Goal: Information Seeking & Learning: Learn about a topic

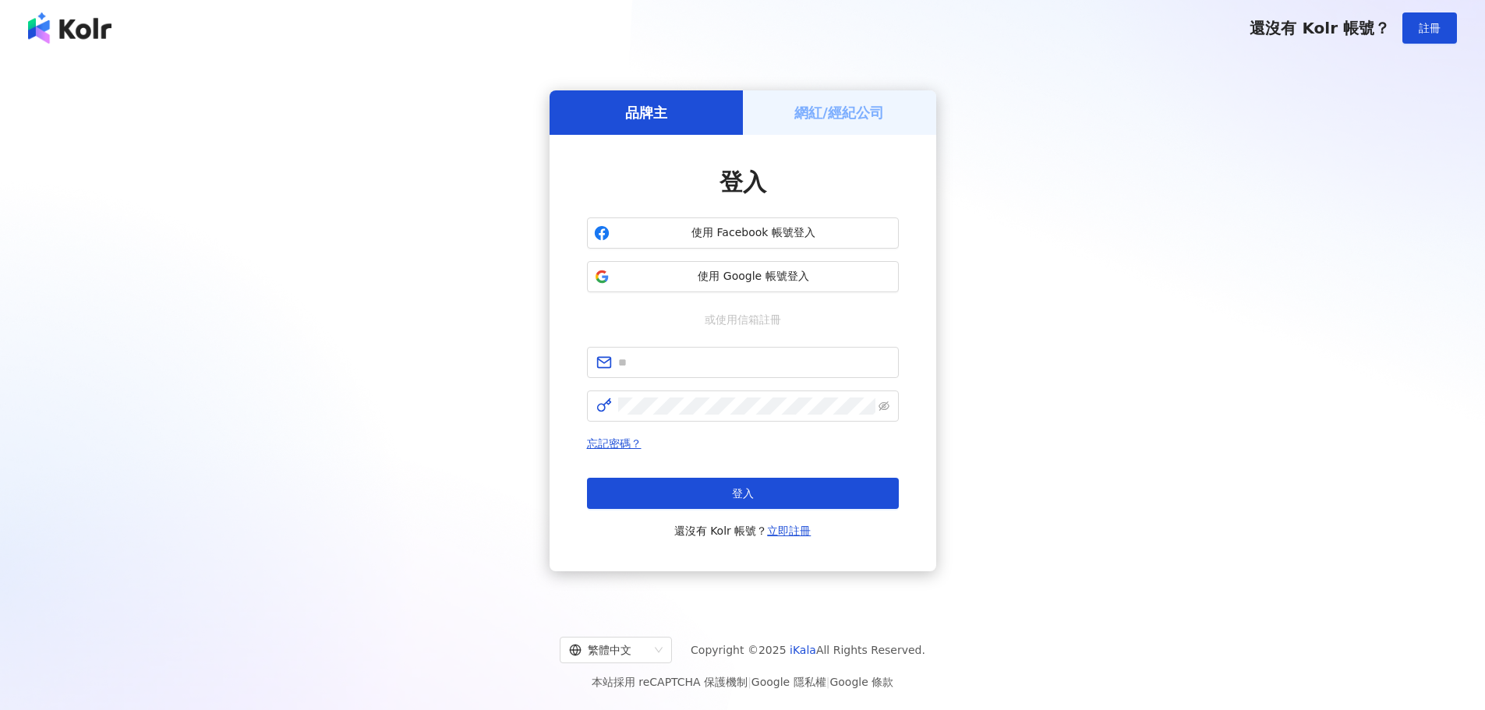
click at [747, 290] on button "使用 Google 帳號登入" at bounding box center [743, 276] width 312 height 31
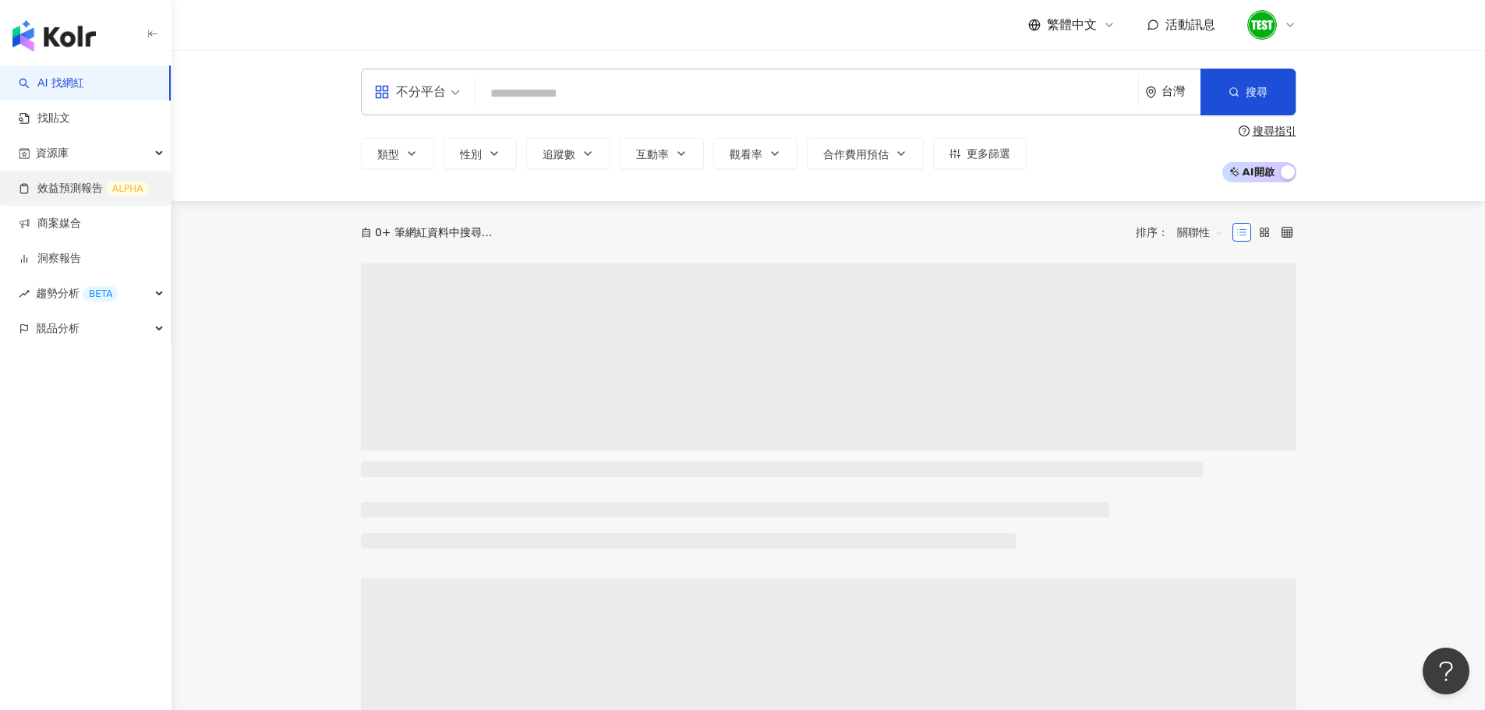
click at [122, 182] on link "效益預測報告 ALPHA" at bounding box center [84, 189] width 130 height 16
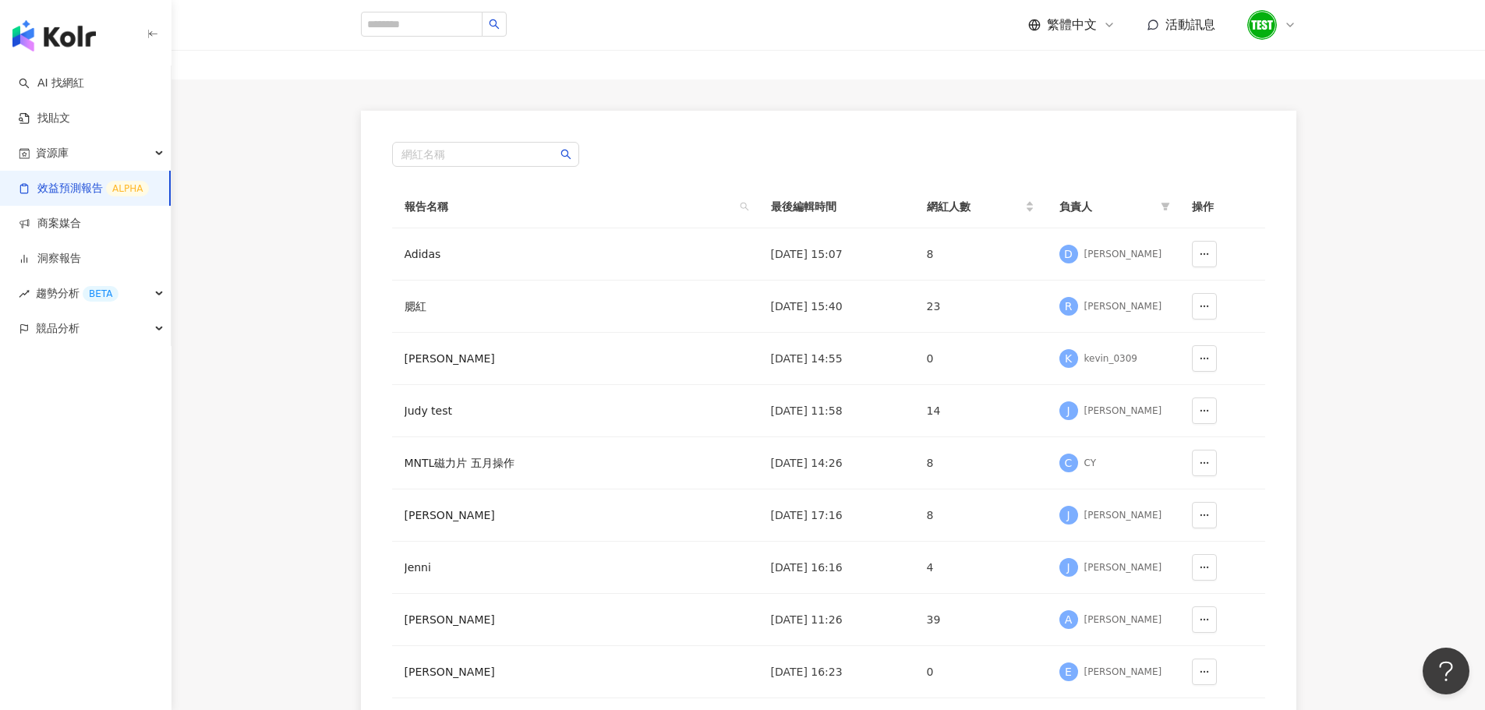
scroll to position [67, 0]
click at [70, 119] on link "找貼文" at bounding box center [44, 119] width 51 height 16
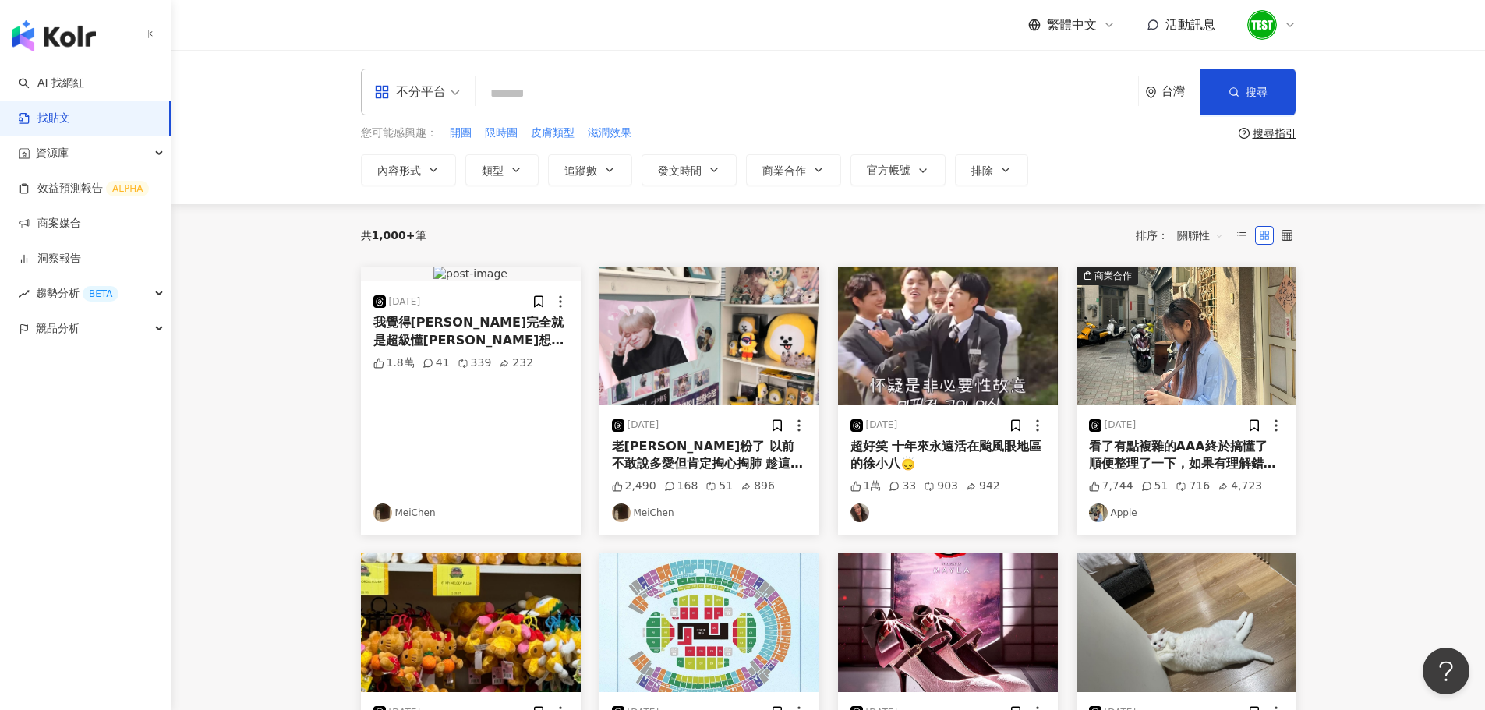
click at [641, 119] on div "不分平台 台灣 搜尋 您可能感興趣： 開團 限時團 皮膚類型 滋潤效果 搜尋指引 內容形式 類型 追蹤數 發文時間 商業合作 官方帳號 排除" at bounding box center [829, 127] width 998 height 117
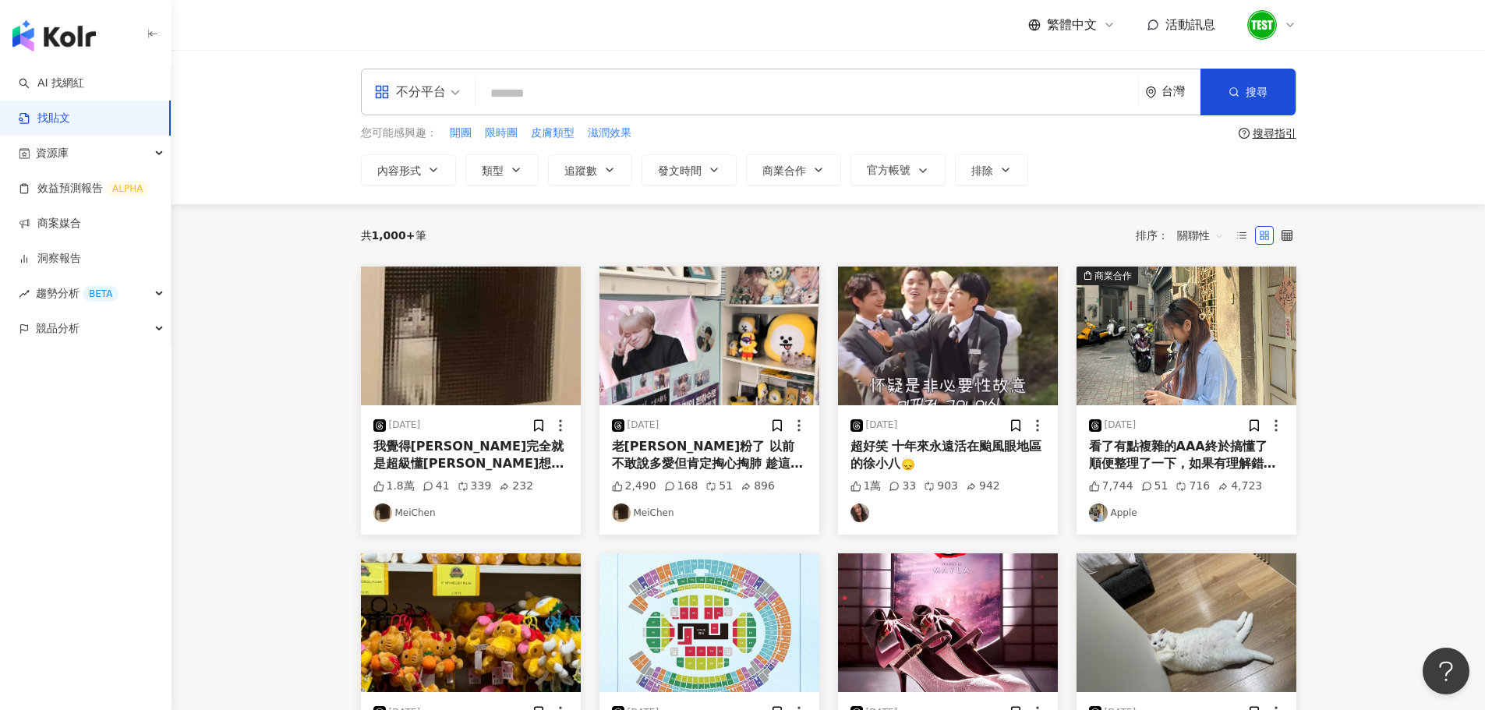
click at [529, 90] on input "search" at bounding box center [807, 93] width 650 height 34
type input "*"
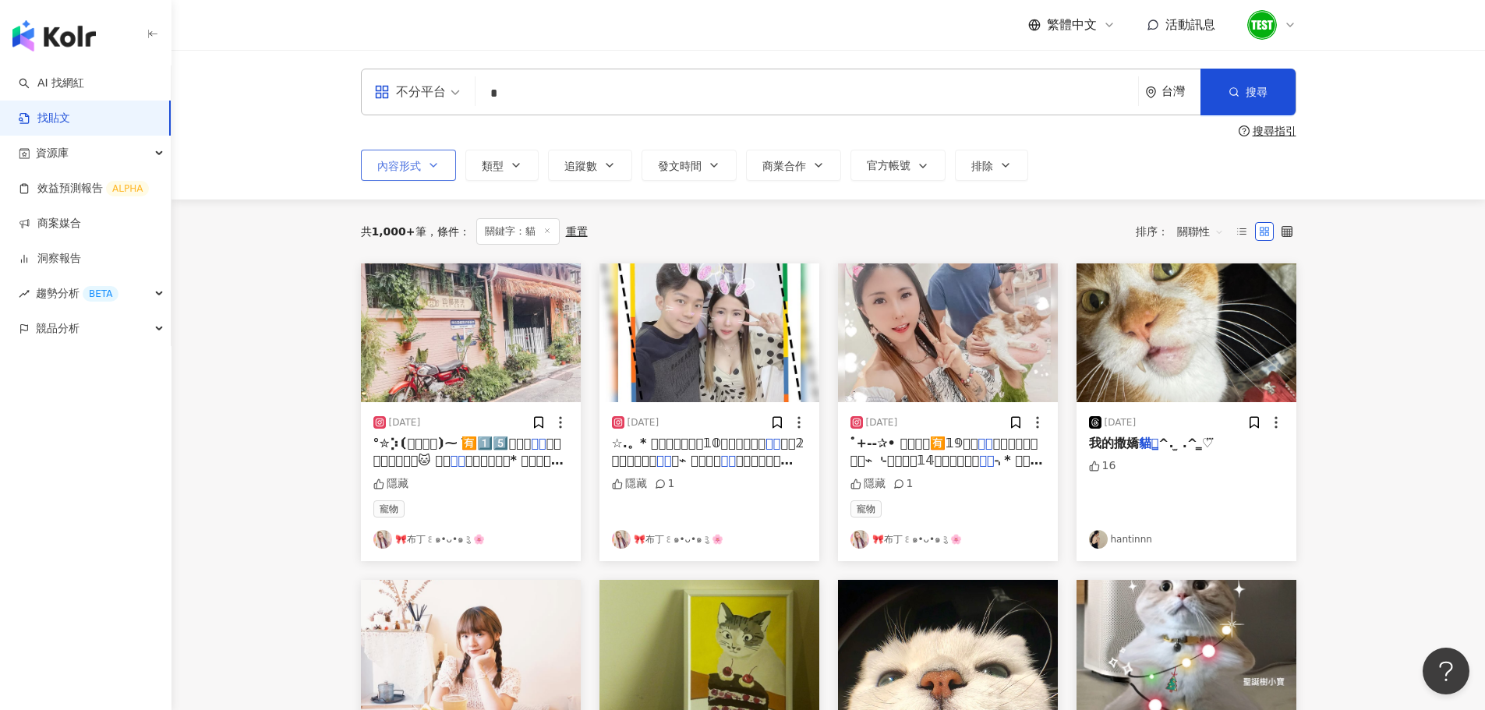
click at [404, 165] on span "內容形式" at bounding box center [399, 166] width 44 height 12
click at [513, 165] on icon "button" at bounding box center [516, 165] width 6 height 3
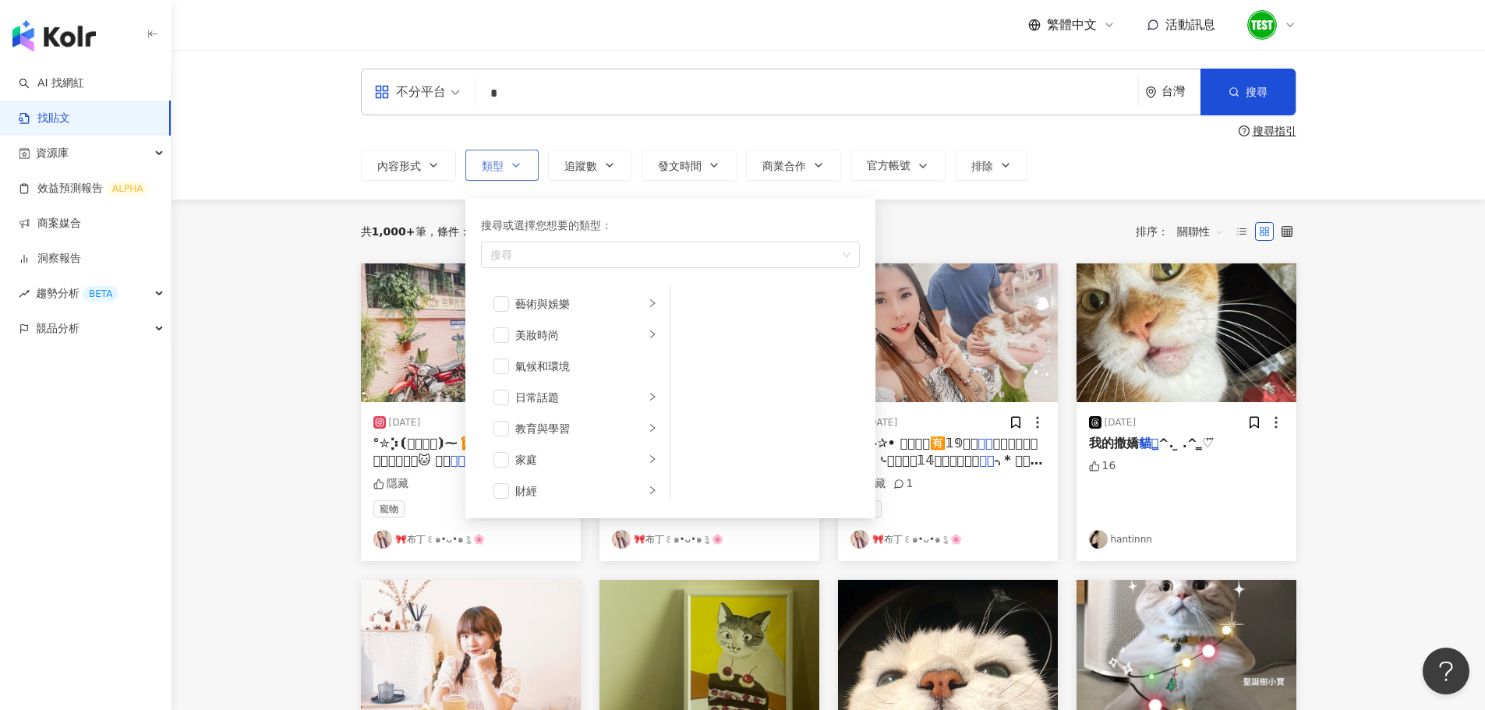
click at [513, 165] on icon "button" at bounding box center [516, 165] width 6 height 3
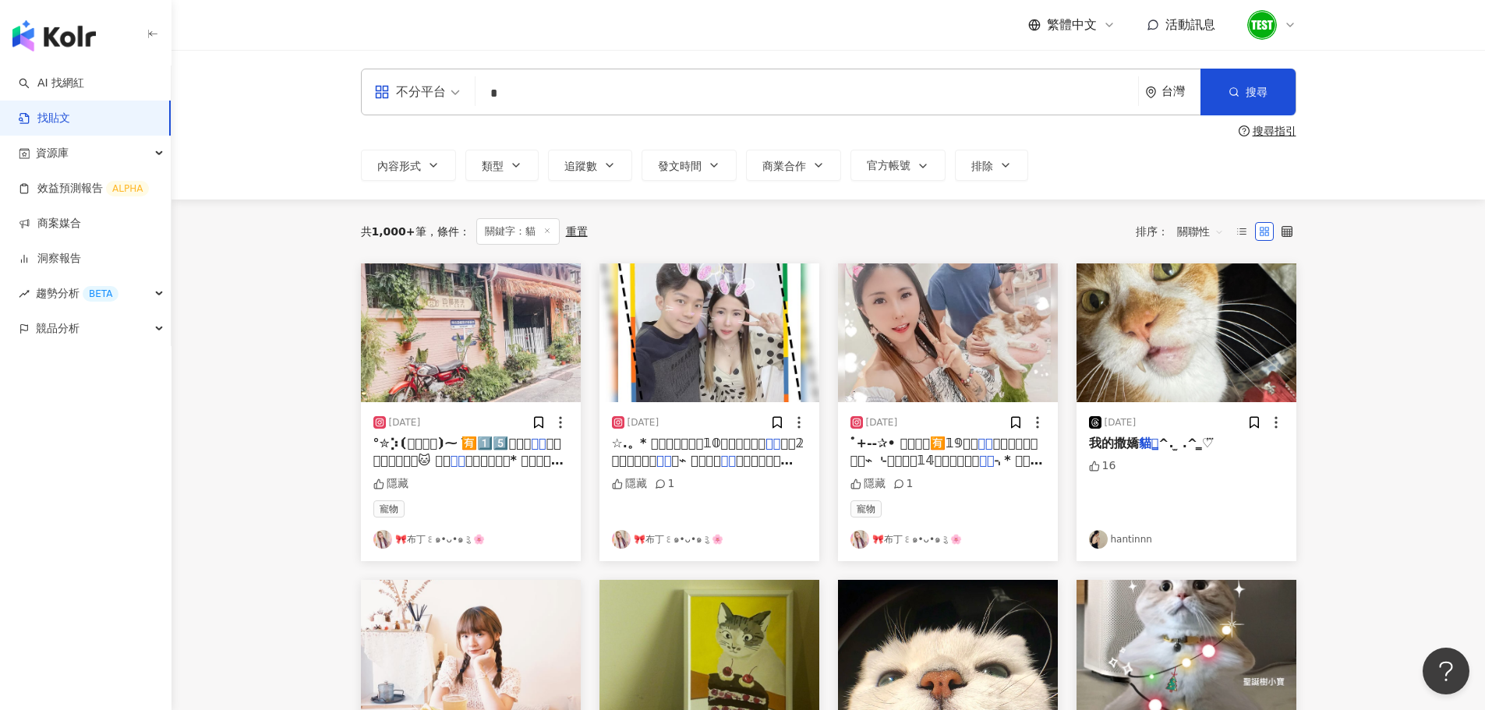
click at [332, 140] on div "不分平台 * 台灣 搜尋 searchOperator 插入語法 完全符合 "" 聯集 OR 交集 AND 排除 - 群組 {} 搜尋指引 內容形式 類型 追…" at bounding box center [829, 125] width 998 height 112
click at [84, 84] on link "AI 找網紅" at bounding box center [51, 84] width 65 height 16
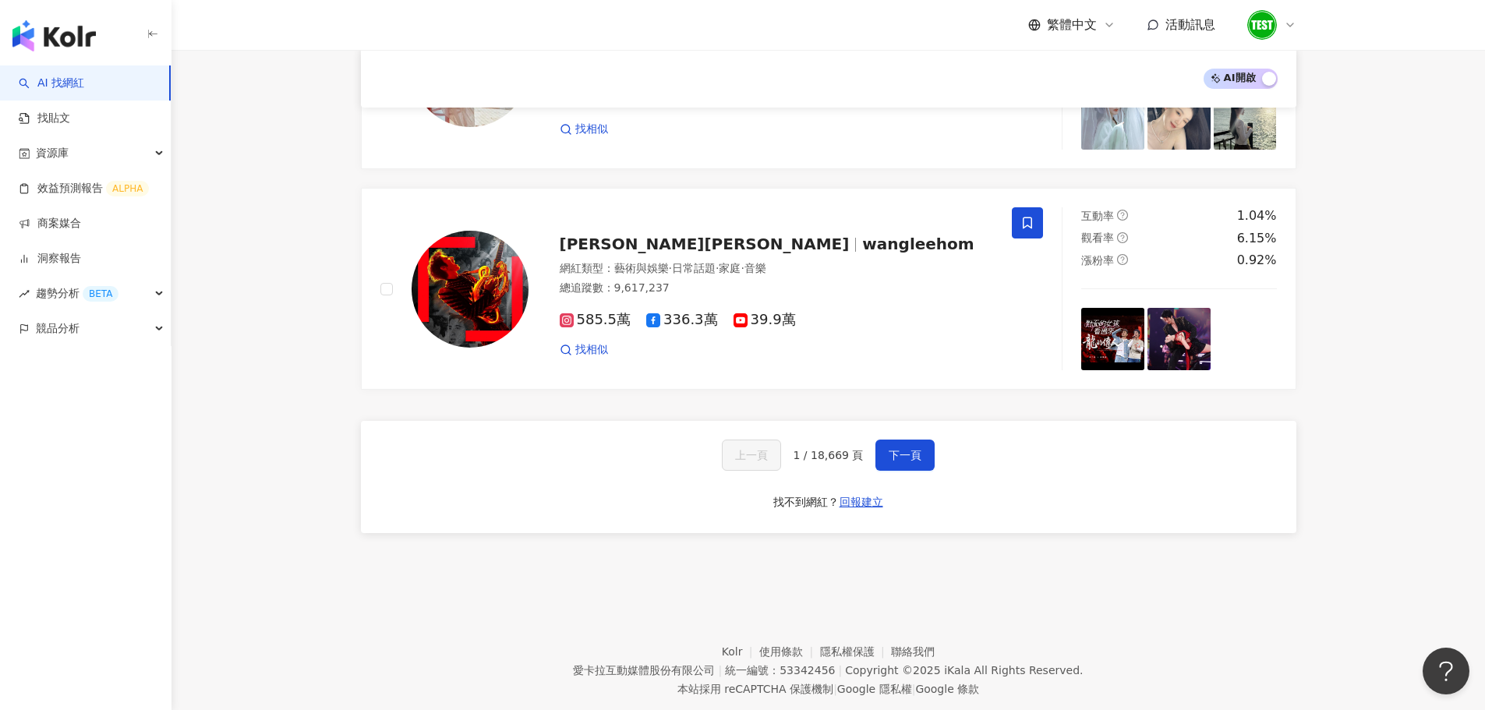
scroll to position [2539, 0]
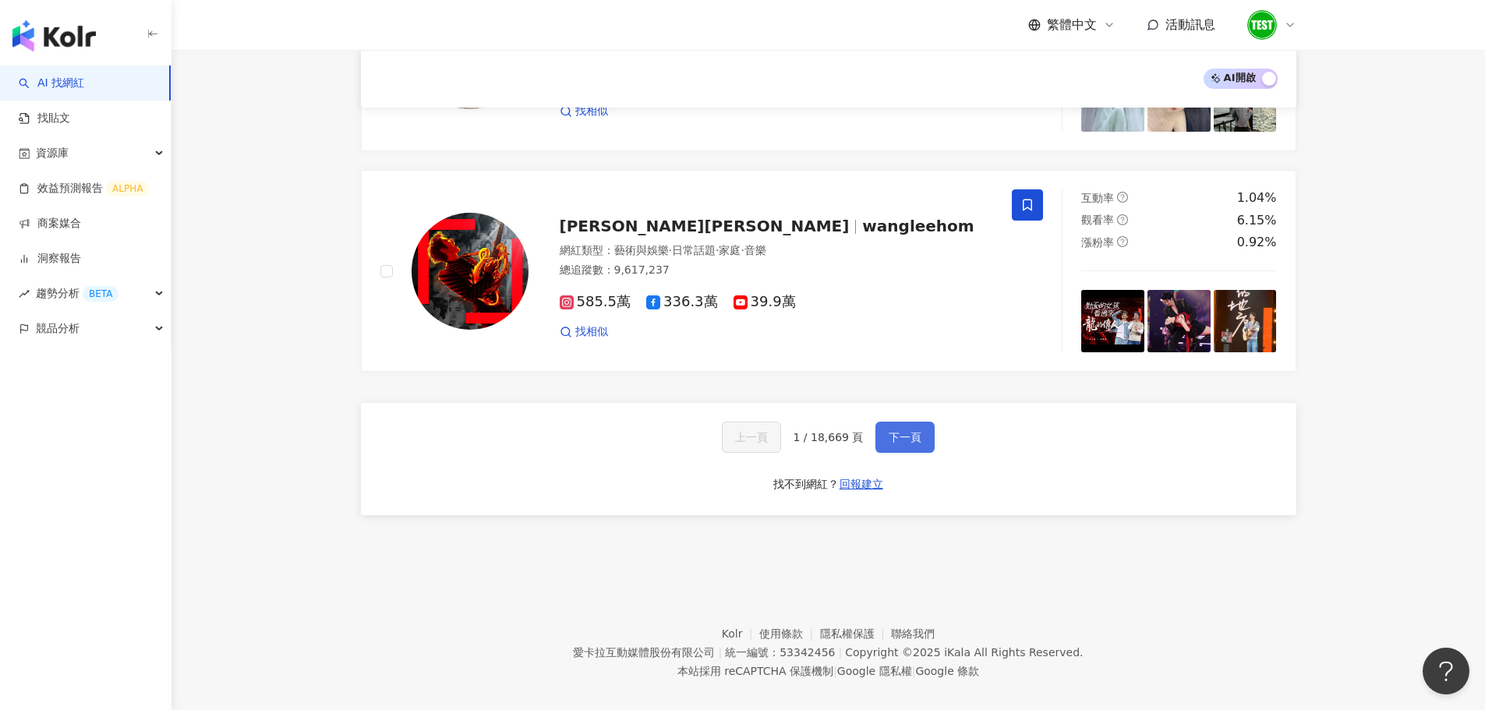
click at [909, 431] on span "下一頁" at bounding box center [905, 437] width 33 height 12
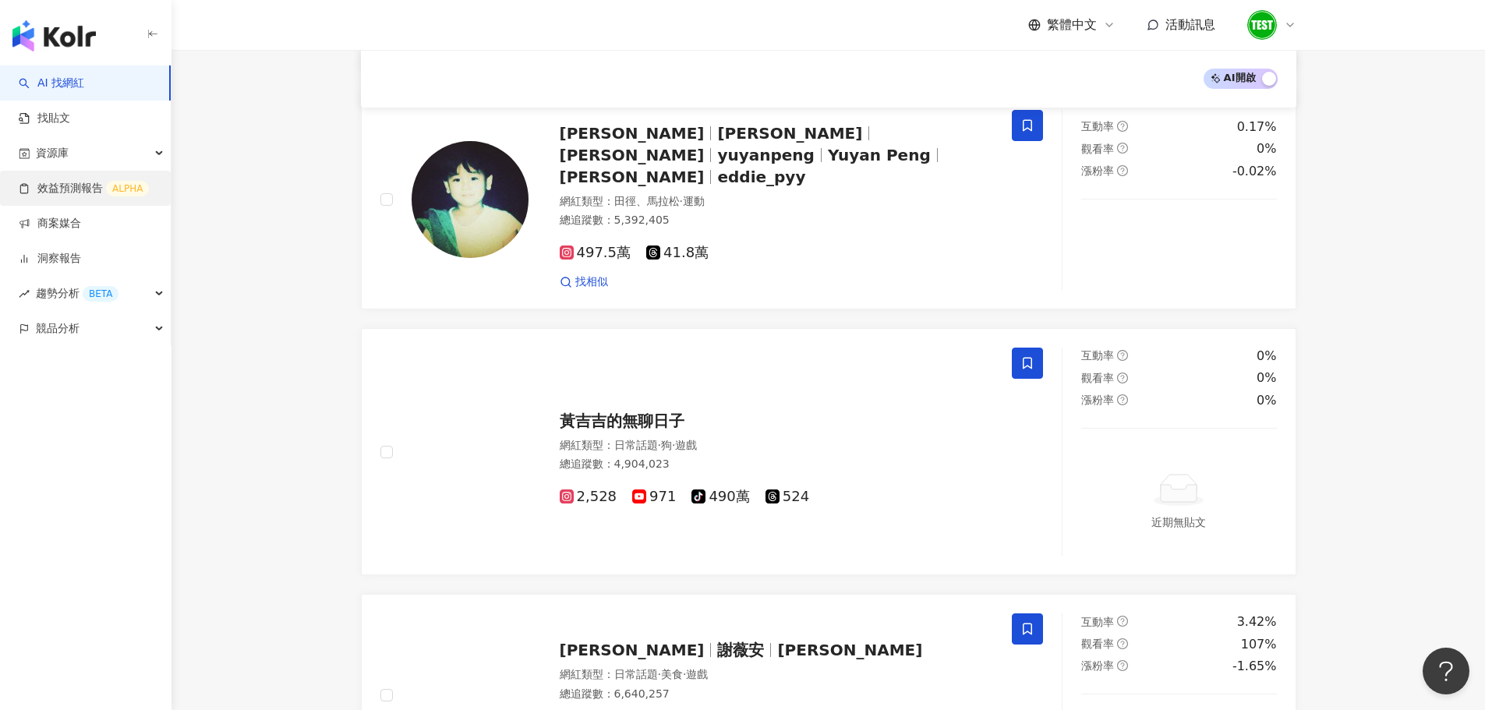
scroll to position [2585, 0]
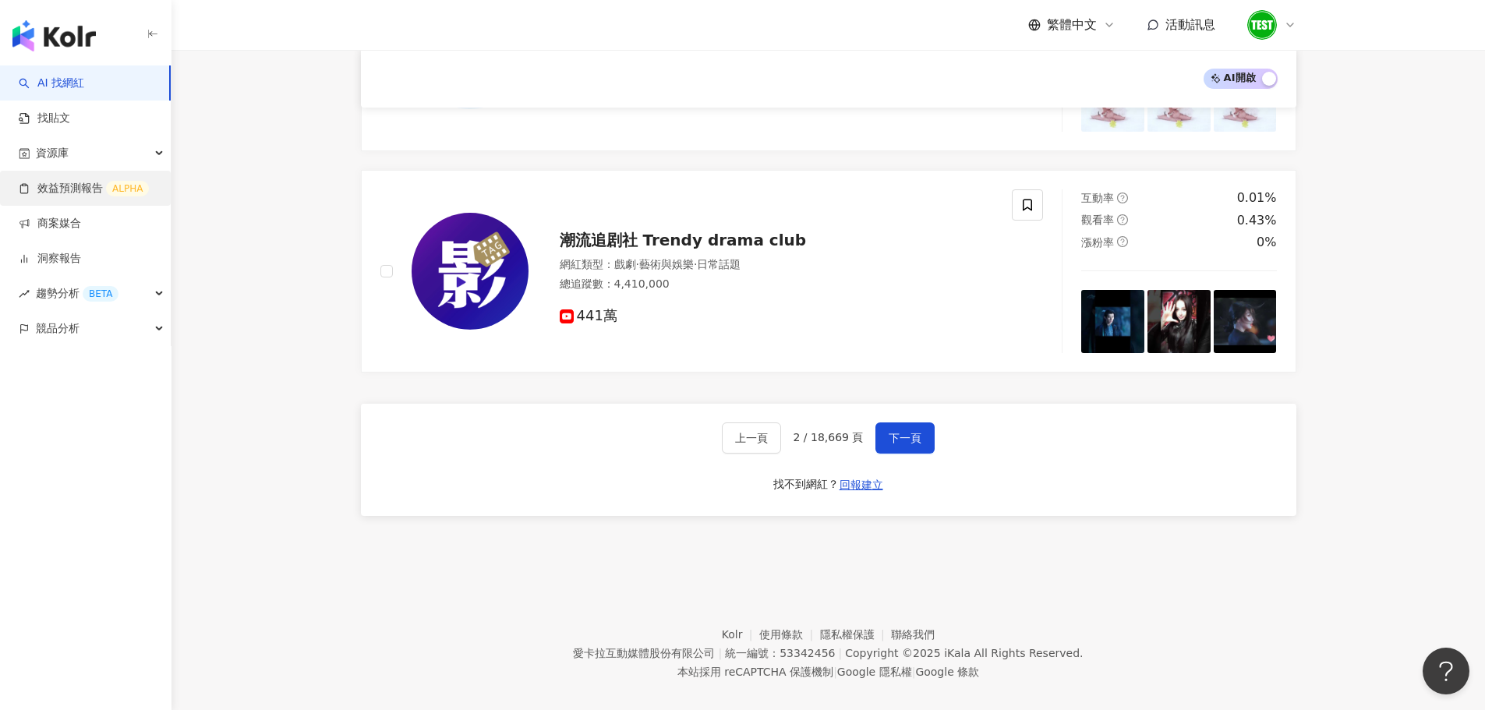
click at [78, 196] on link "效益預測報告 ALPHA" at bounding box center [84, 189] width 130 height 16
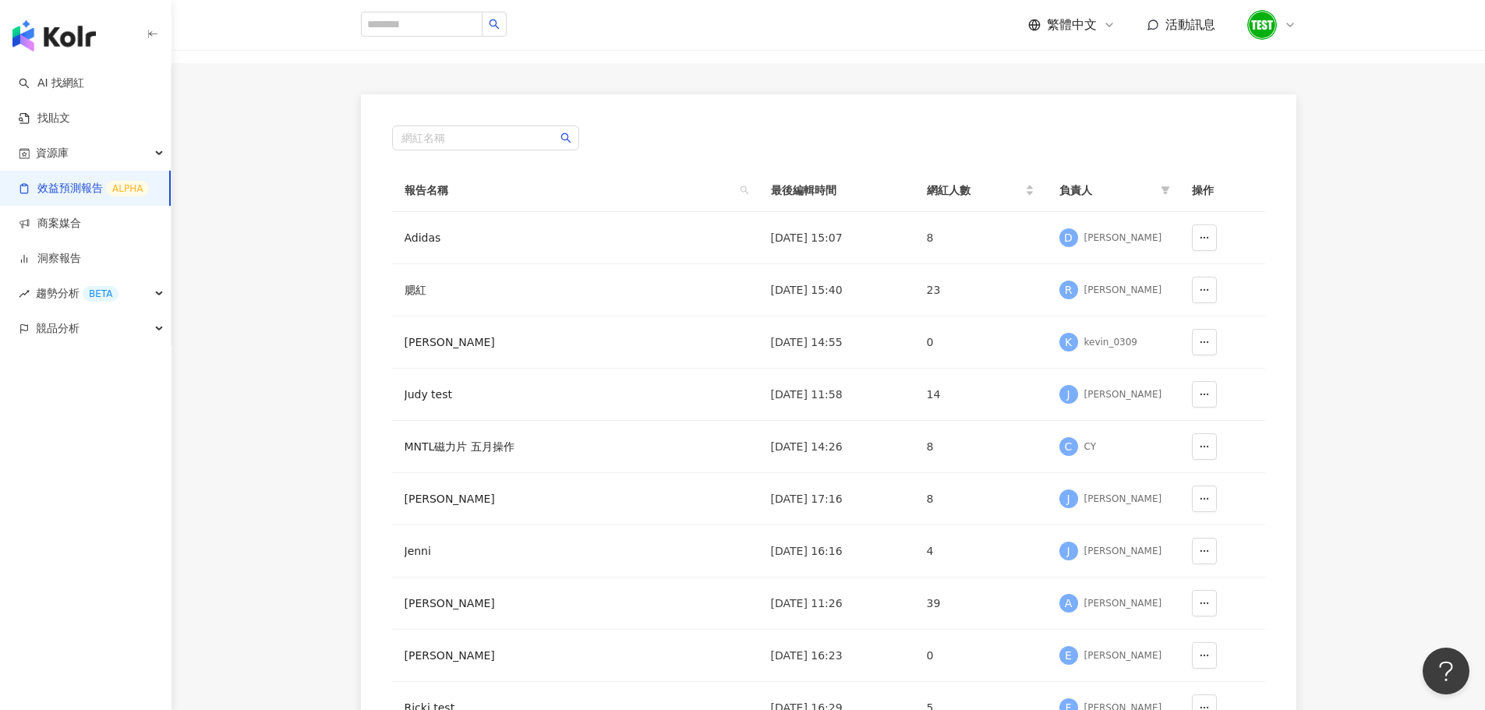
scroll to position [360, 0]
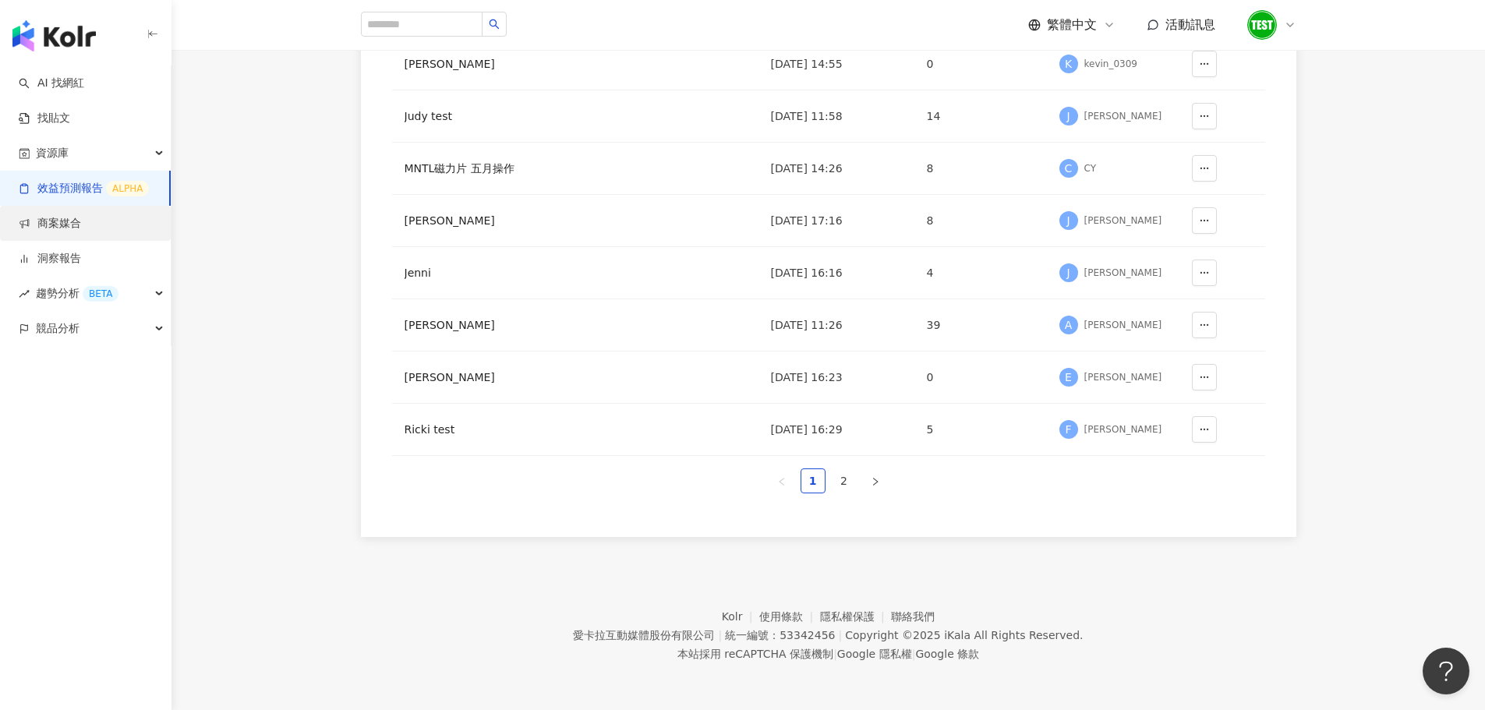
click at [81, 223] on link "商案媒合" at bounding box center [50, 224] width 62 height 16
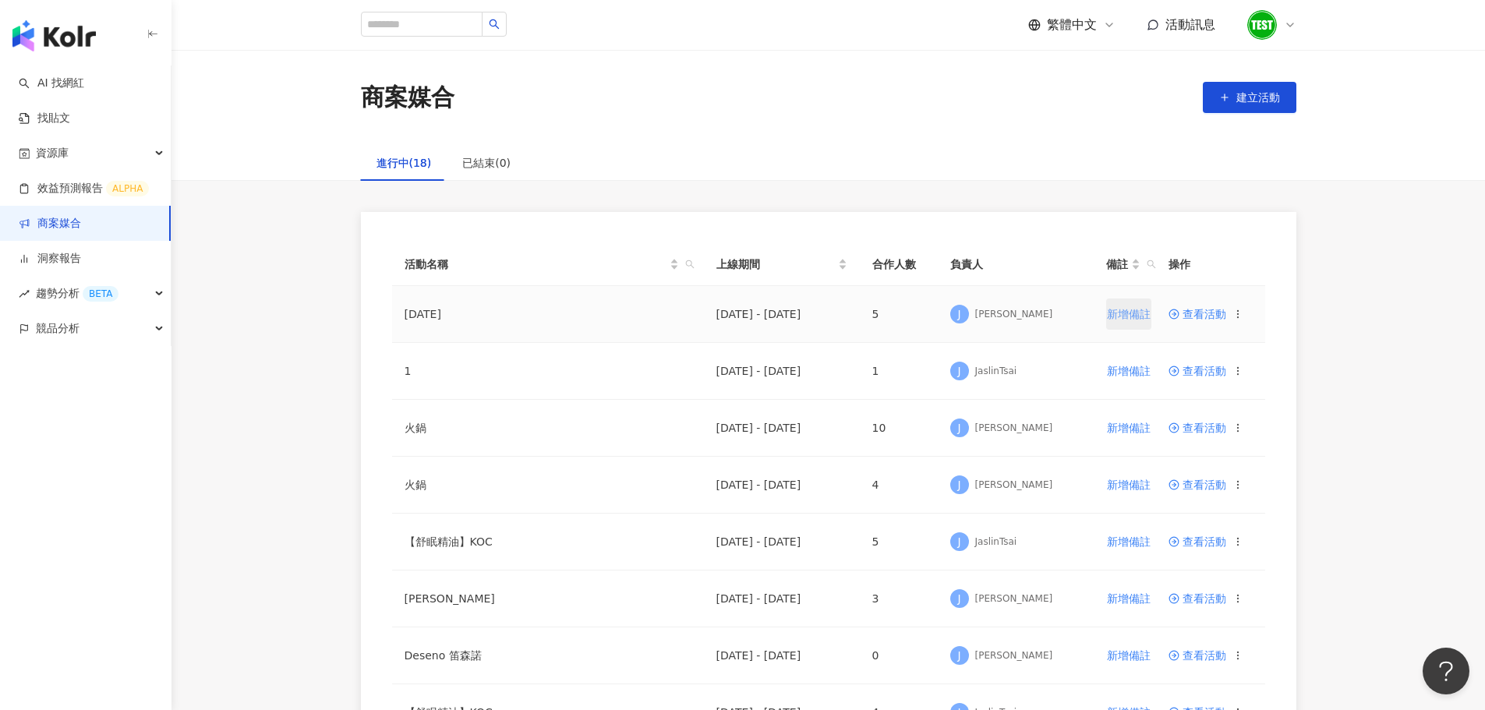
click at [1107, 320] on span "新增備註" at bounding box center [1129, 314] width 44 height 12
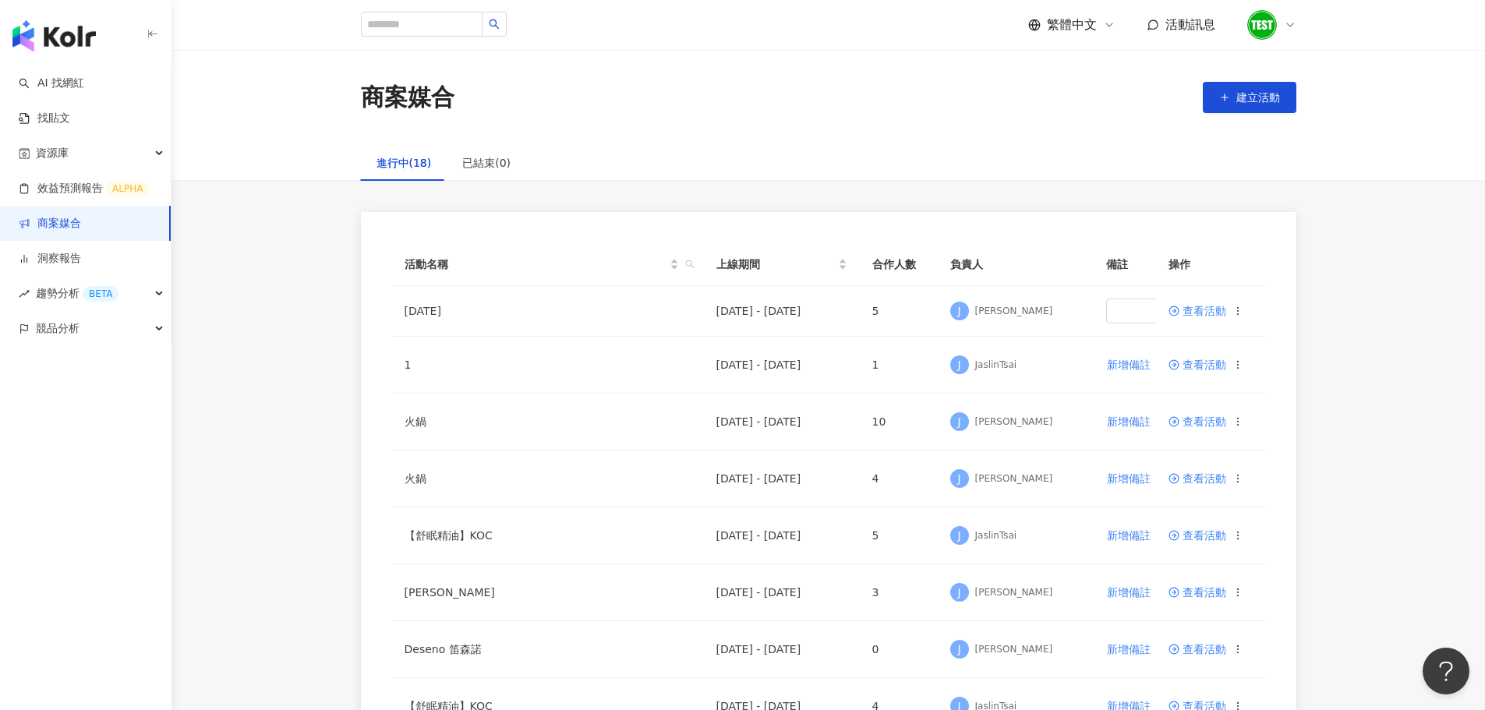
click at [1025, 175] on div "進行中(18) 已結束(0)" at bounding box center [829, 163] width 998 height 36
click at [1139, 266] on span "備註" at bounding box center [1154, 264] width 97 height 17
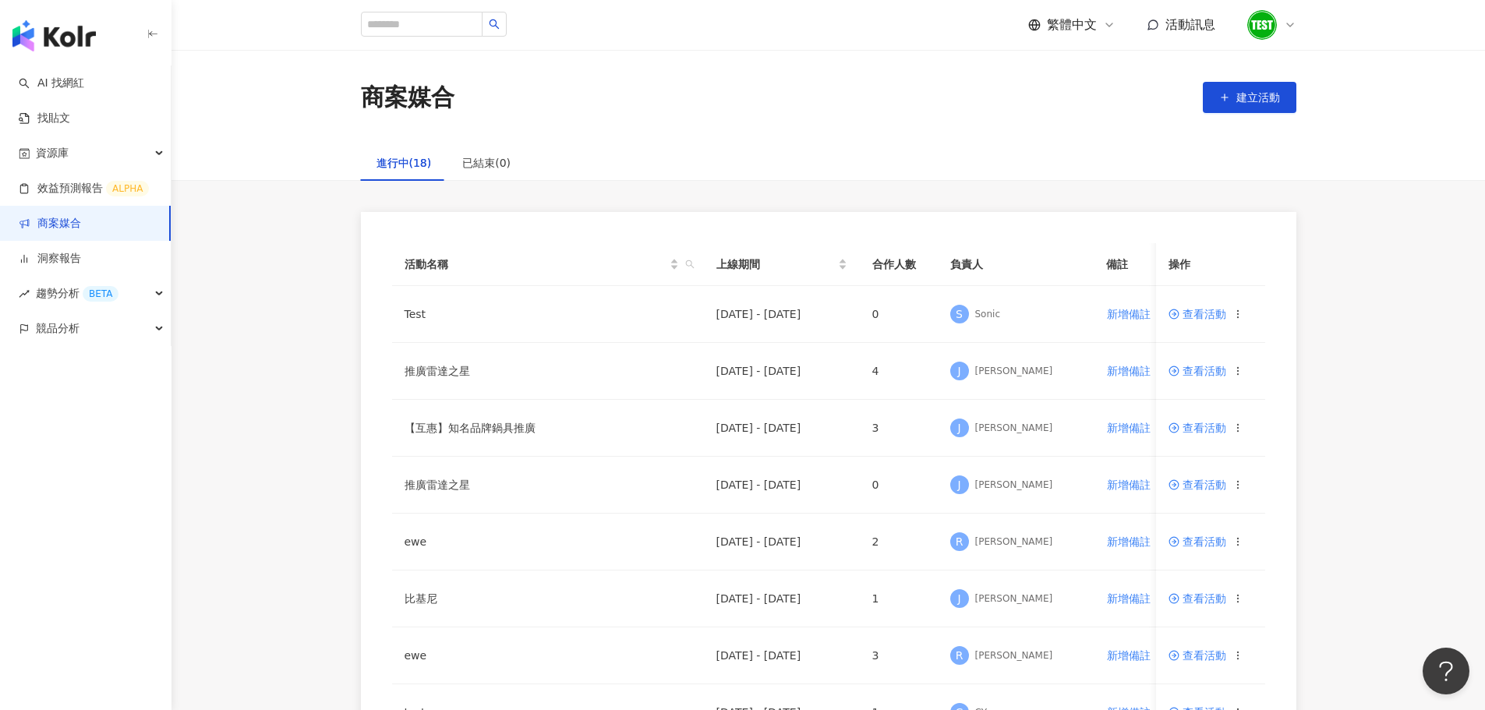
click at [997, 140] on div "商案媒合 建立活動" at bounding box center [829, 97] width 1314 height 95
click at [81, 267] on link "洞察報告" at bounding box center [50, 259] width 62 height 16
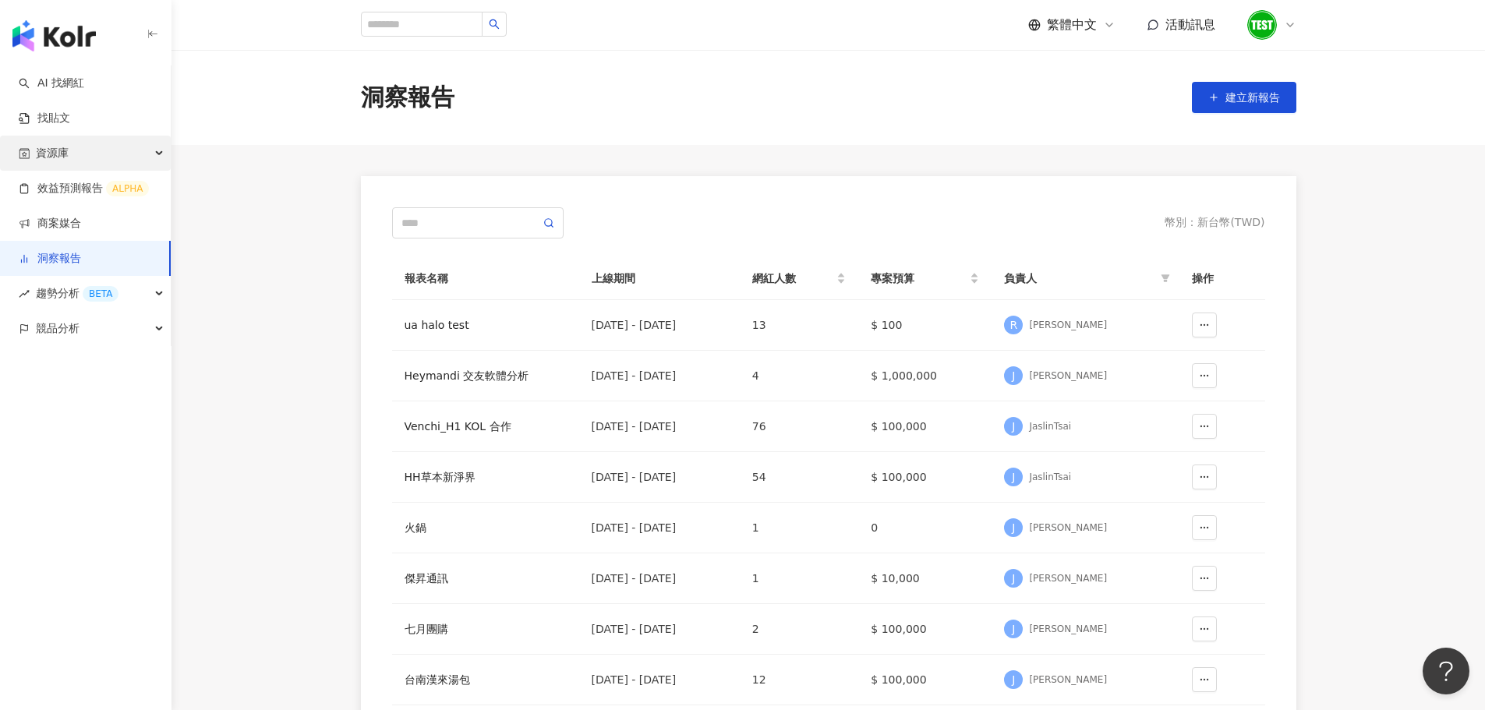
click at [80, 156] on div "資源庫" at bounding box center [85, 153] width 171 height 35
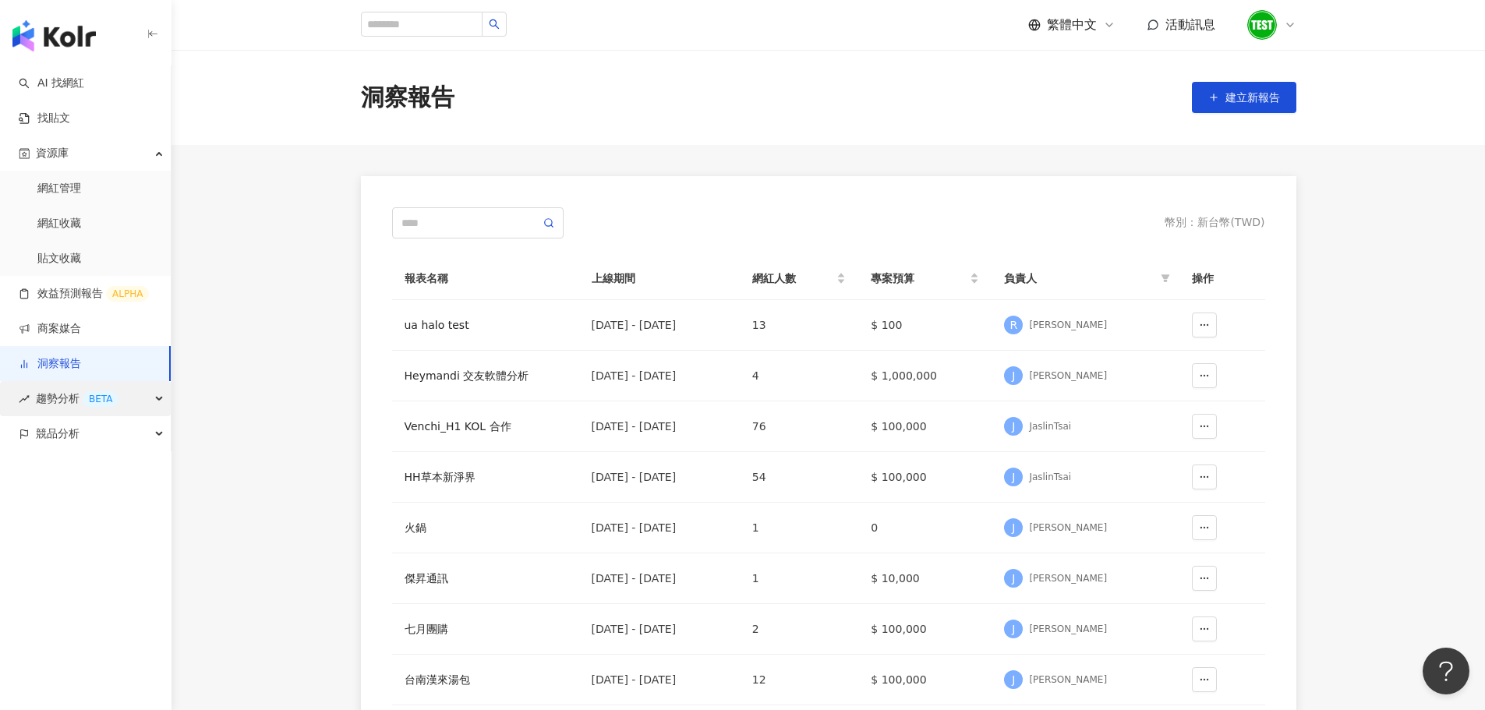
click at [79, 395] on span "趨勢分析 BETA" at bounding box center [77, 398] width 83 height 35
click at [76, 433] on link "Hashtag 排行" at bounding box center [72, 434] width 71 height 16
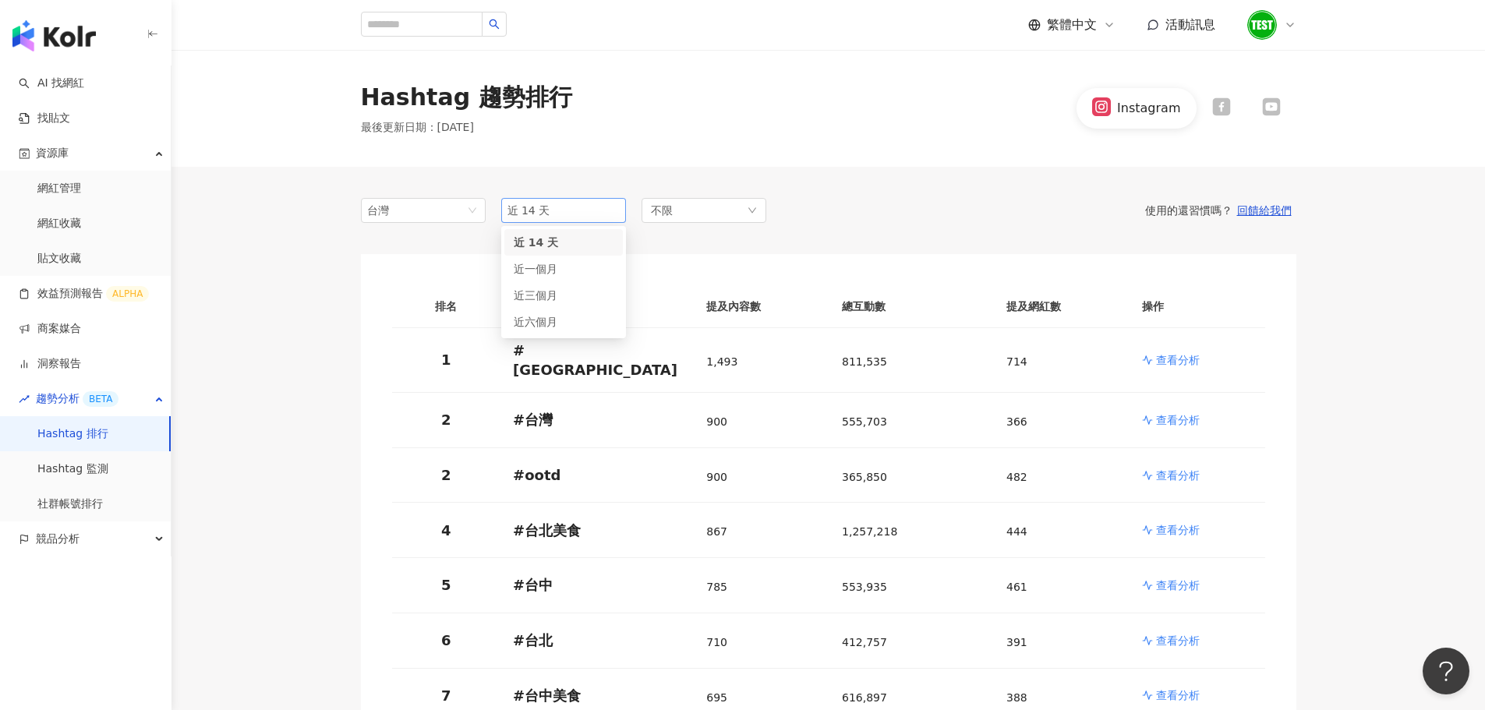
click at [578, 215] on span "近 14 天" at bounding box center [564, 210] width 112 height 23
